Goal: Ask a question

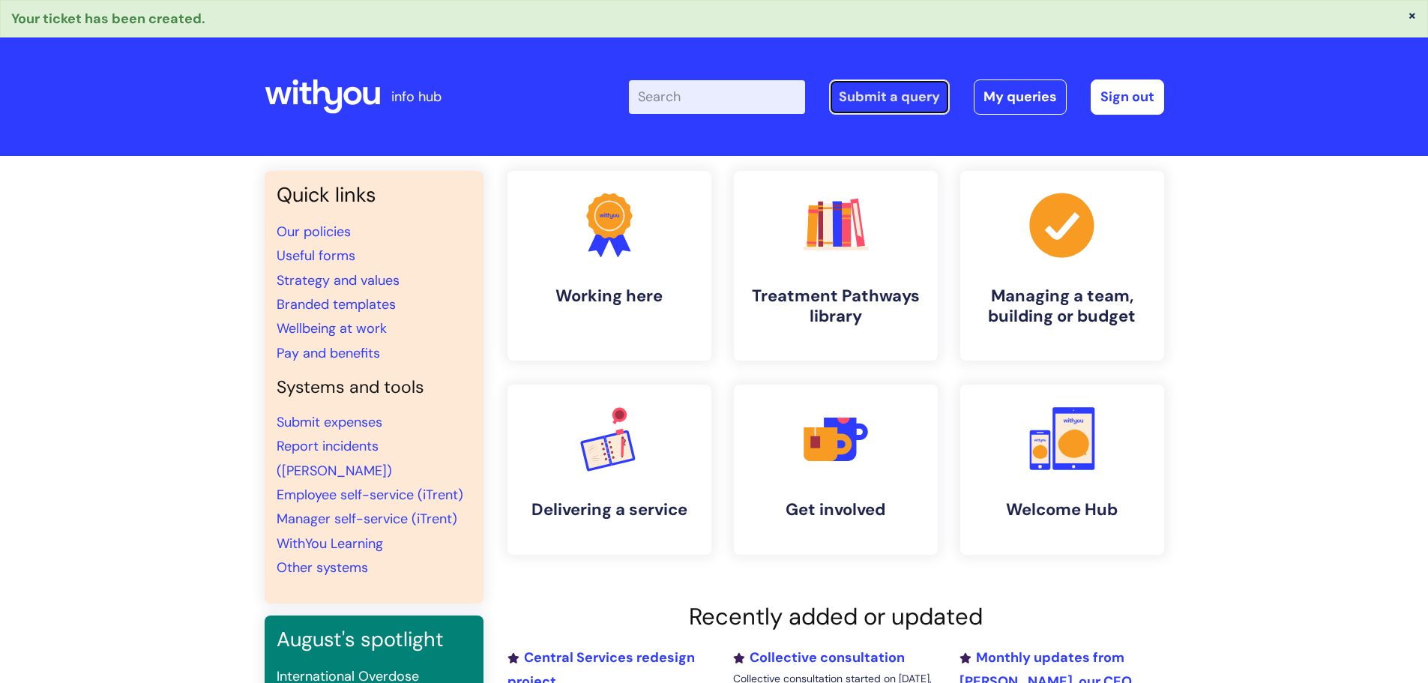
click at [892, 106] on link "Submit a query" at bounding box center [889, 96] width 121 height 34
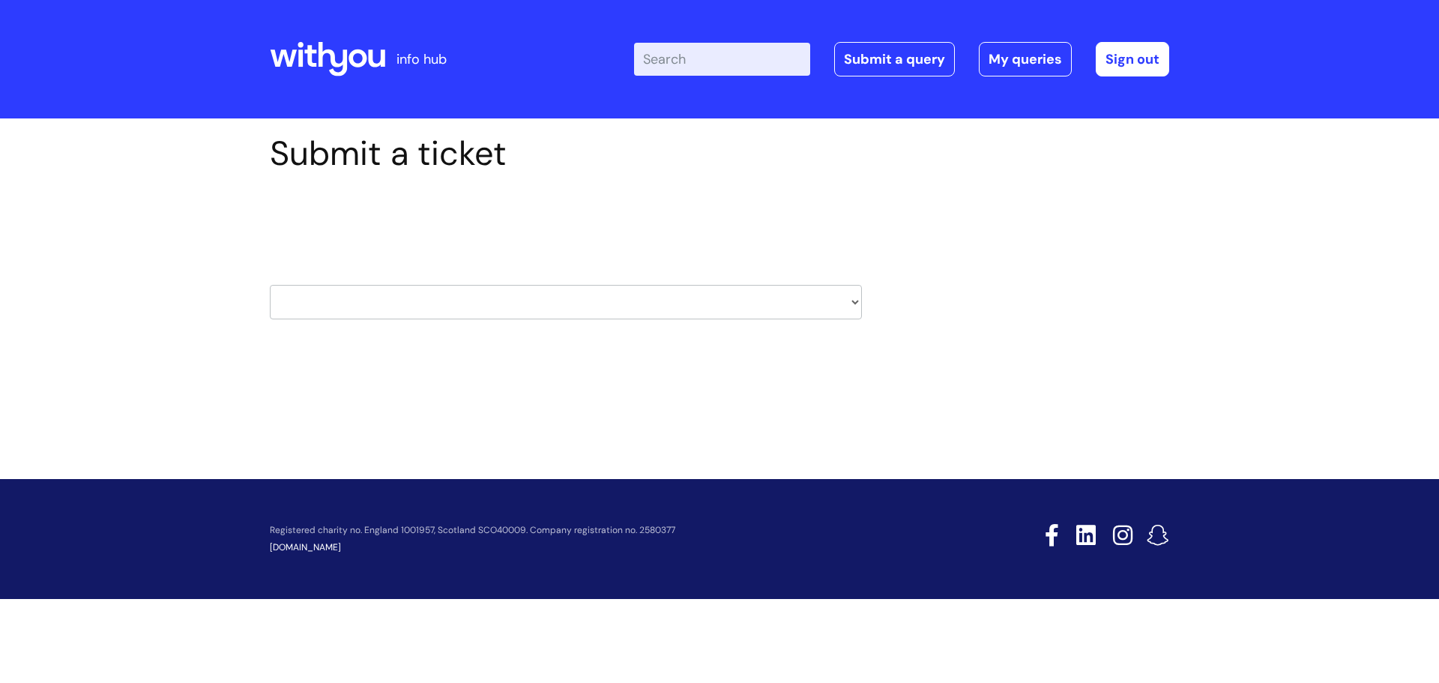
drag, startPoint x: 455, startPoint y: 286, endPoint x: 442, endPoint y: 302, distance: 20.3
click at [455, 286] on select "HR / People IT and Support Clinical Drug Alerts Finance Accounts Data Support T…" at bounding box center [566, 302] width 592 height 34
select select "it_and_support"
click at [270, 285] on select "HR / People IT and Support Clinical Drug Alerts Finance Accounts Data Support T…" at bounding box center [566, 302] width 592 height 34
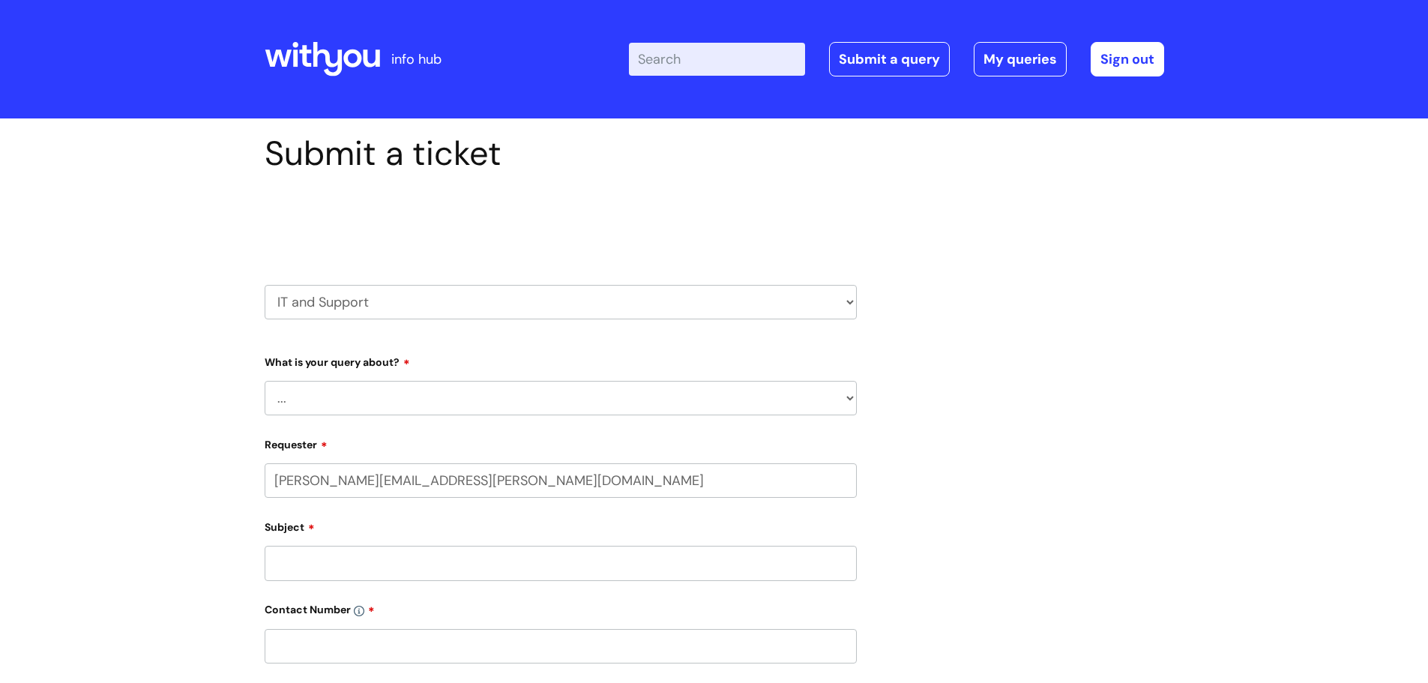
click at [373, 394] on select "... Mobile Phone Reset & MFA Accounts, Starters and Leavers IT Hardware issue I…" at bounding box center [561, 398] width 592 height 34
select select "IT Hardware issue"
click at [265, 381] on select "... Mobile Phone Reset & MFA Accounts, Starters and Leavers IT Hardware issue I…" at bounding box center [561, 398] width 592 height 34
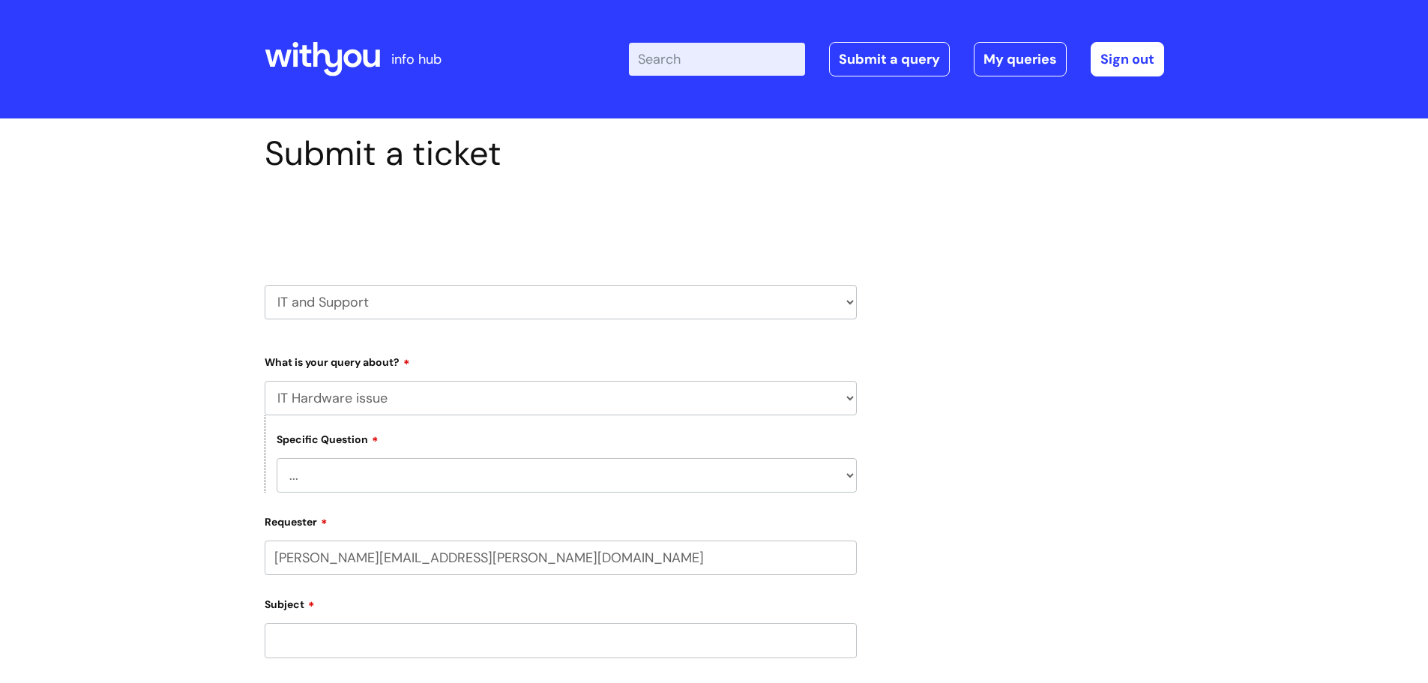
click at [366, 480] on select "... I need a new or replacement ... I’m waiting for new or replacement hardware…" at bounding box center [567, 475] width 580 height 34
select select "I need a new or replacement ..."
click at [277, 458] on select "... I need a new or replacement ... I’m waiting for new or replacement hardware…" at bounding box center [567, 475] width 580 height 34
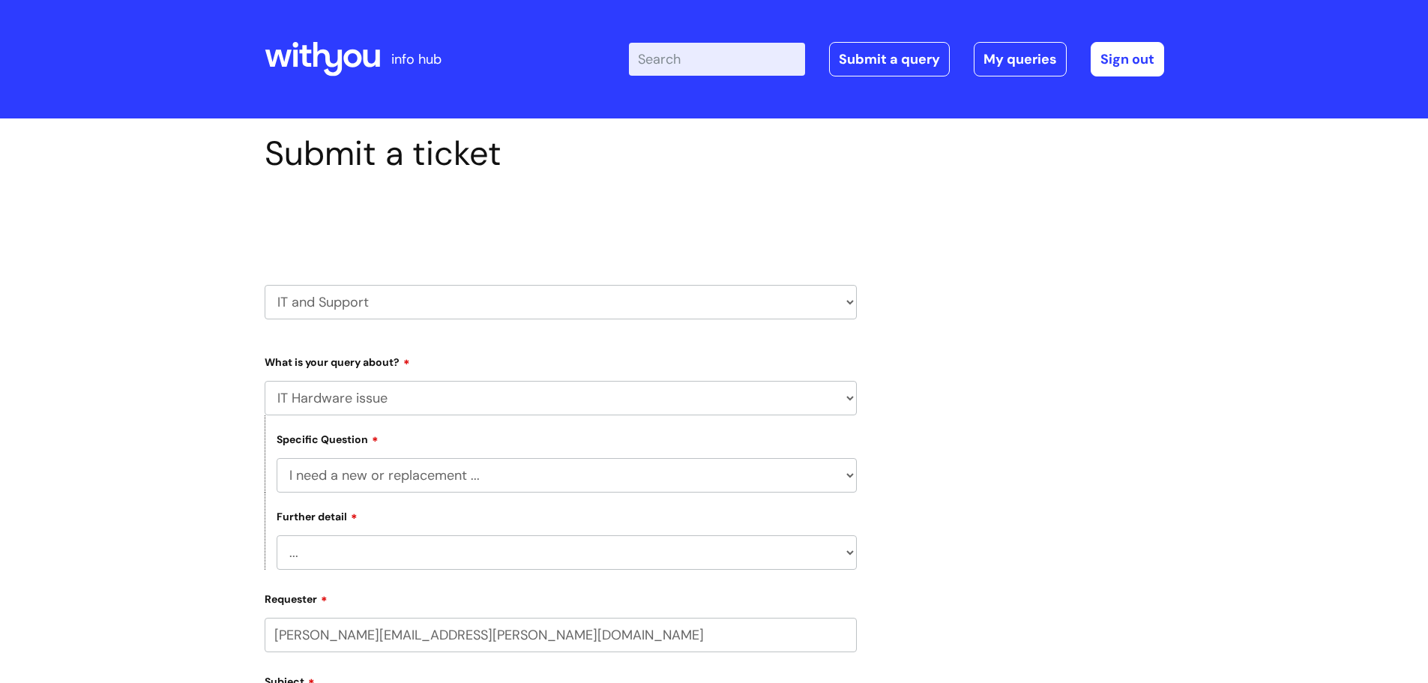
click at [391, 544] on select "... Another sort of cable Anything else Monitor Mouse/keyboard Port replicator …" at bounding box center [567, 552] width 580 height 34
select select "Power supply"
click at [277, 535] on select "... Another sort of cable Anything else Monitor Mouse/keyboard Port replicator …" at bounding box center [567, 552] width 580 height 34
